Goal: Transaction & Acquisition: Download file/media

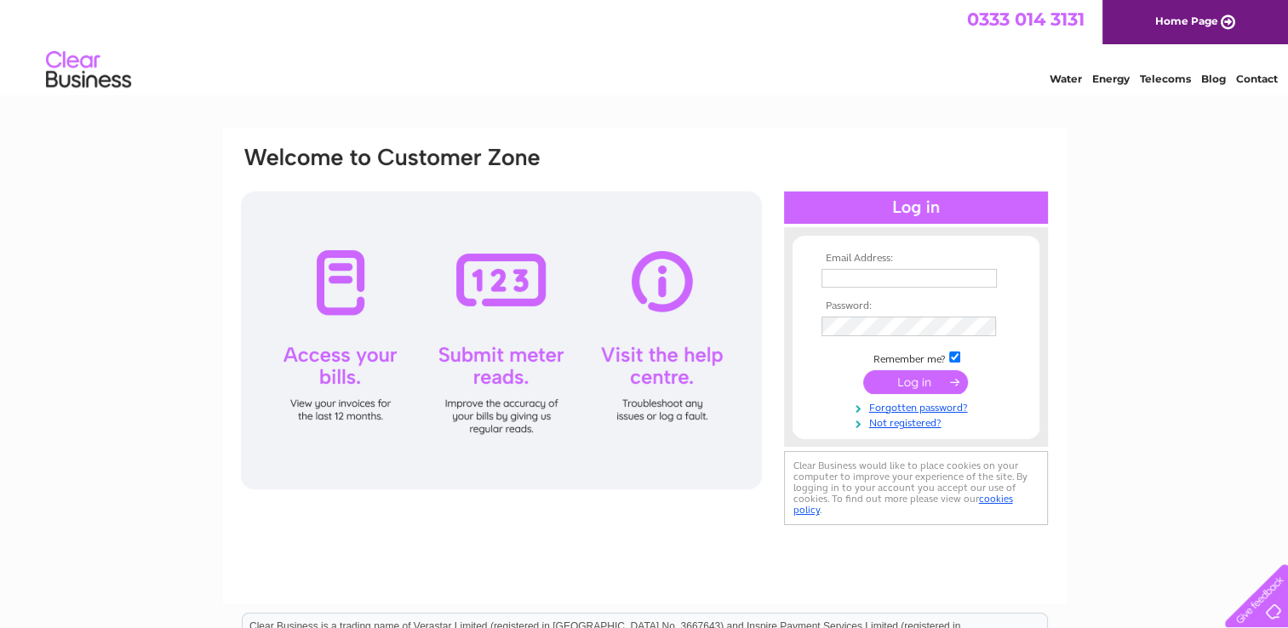
type input "contactus@wmskelton.co.uk"
click at [909, 383] on input "submit" at bounding box center [915, 382] width 105 height 24
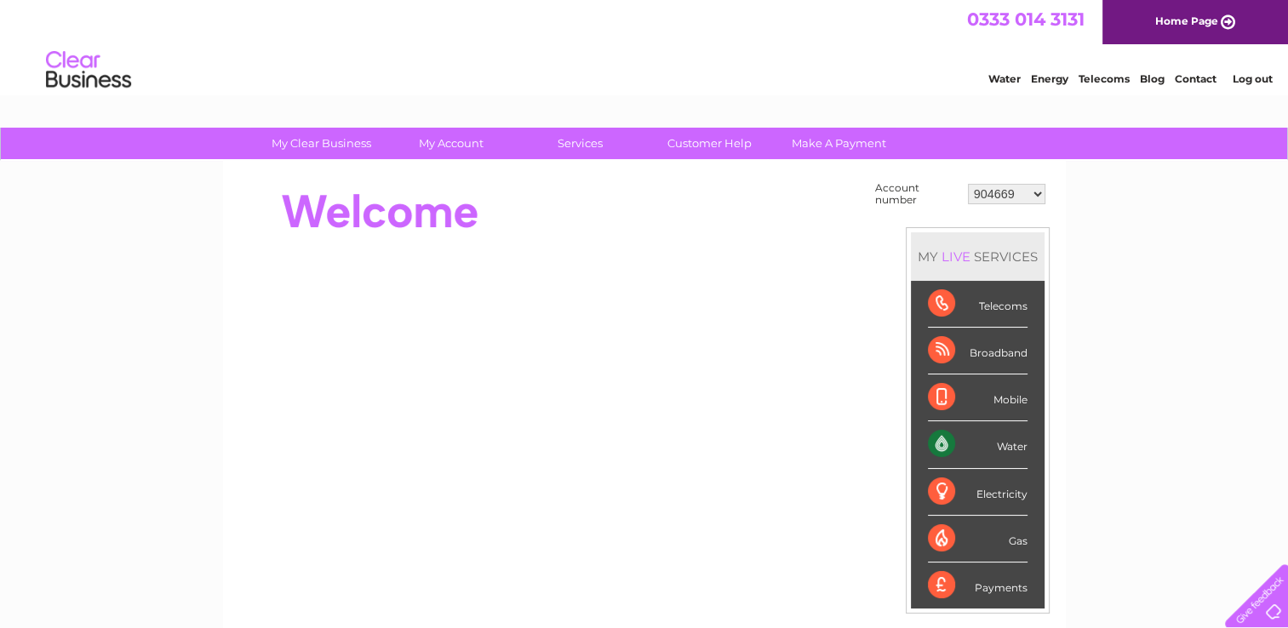
click at [979, 443] on div "Water" at bounding box center [978, 444] width 100 height 47
click at [1008, 445] on div "Water" at bounding box center [978, 444] width 100 height 47
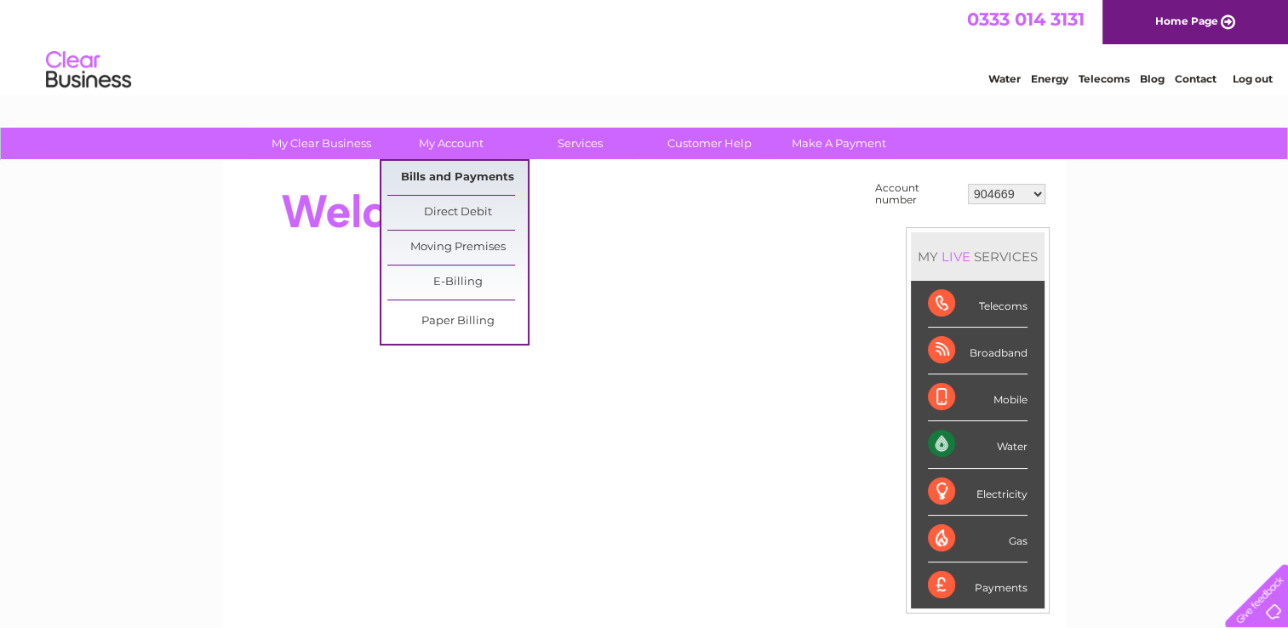
click at [467, 175] on link "Bills and Payments" at bounding box center [457, 178] width 140 height 34
click at [460, 282] on link "E-Billing" at bounding box center [457, 283] width 140 height 34
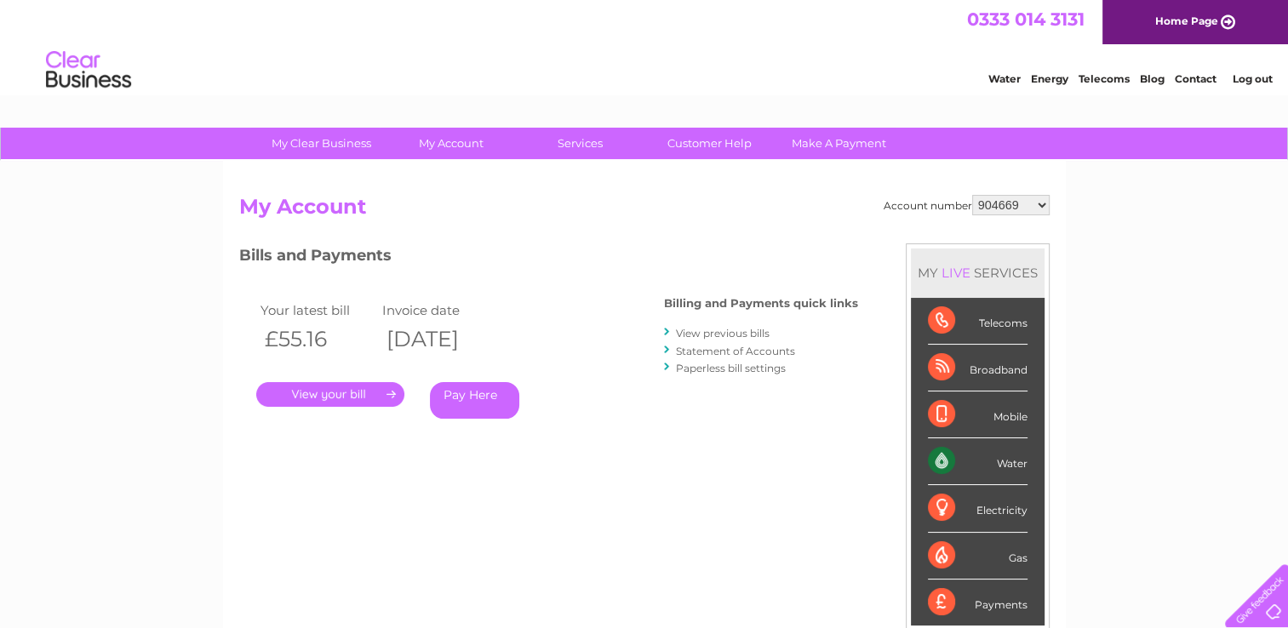
click at [374, 394] on link "." at bounding box center [330, 394] width 148 height 25
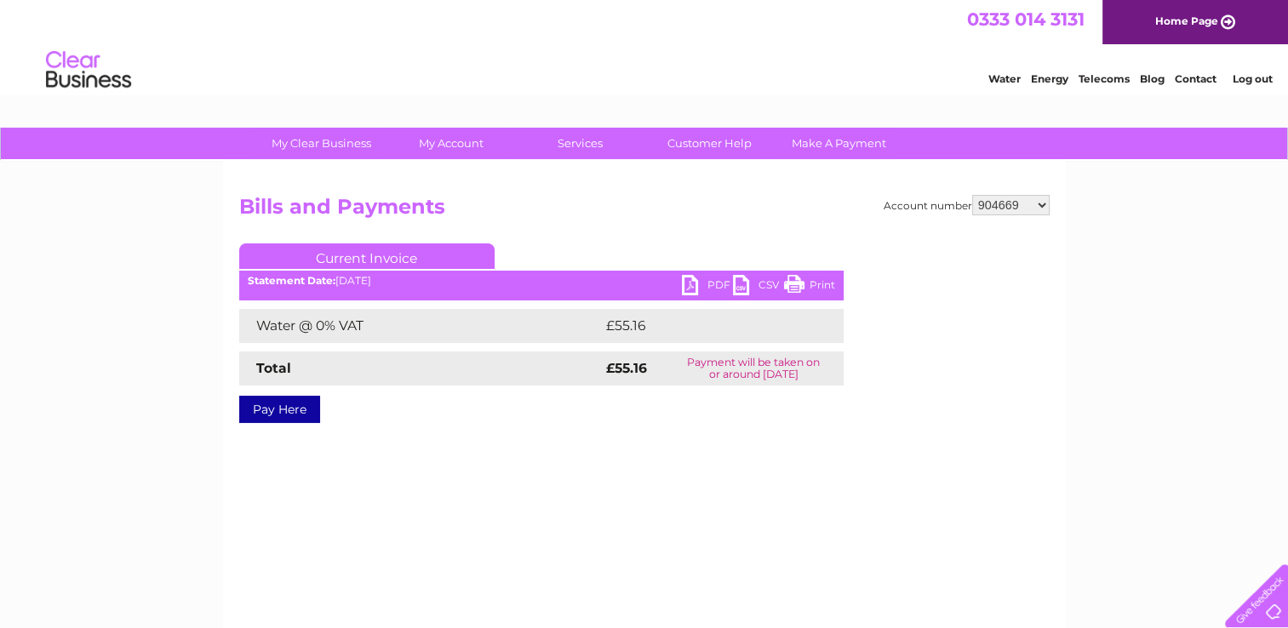
click at [695, 281] on link "PDF" at bounding box center [707, 287] width 51 height 25
click at [1042, 201] on select "904669 30275740" at bounding box center [1010, 205] width 77 height 20
select select "30275740"
click at [972, 195] on select "904669 30275740" at bounding box center [1010, 205] width 77 height 20
click at [709, 284] on link "PDF" at bounding box center [707, 287] width 51 height 25
